Goal: Use online tool/utility: Utilize a website feature to perform a specific function

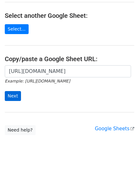
scroll to position [0, 138]
type input "[URL][DOMAIN_NAME]"
click at [16, 96] on input "Next" at bounding box center [13, 96] width 16 height 10
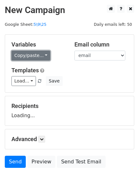
click at [38, 56] on link "Copy/paste..." at bounding box center [30, 56] width 39 height 10
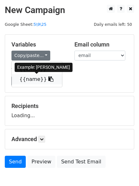
click at [36, 80] on link "{{name}}" at bounding box center [37, 79] width 50 height 10
